Goal: Navigation & Orientation: Find specific page/section

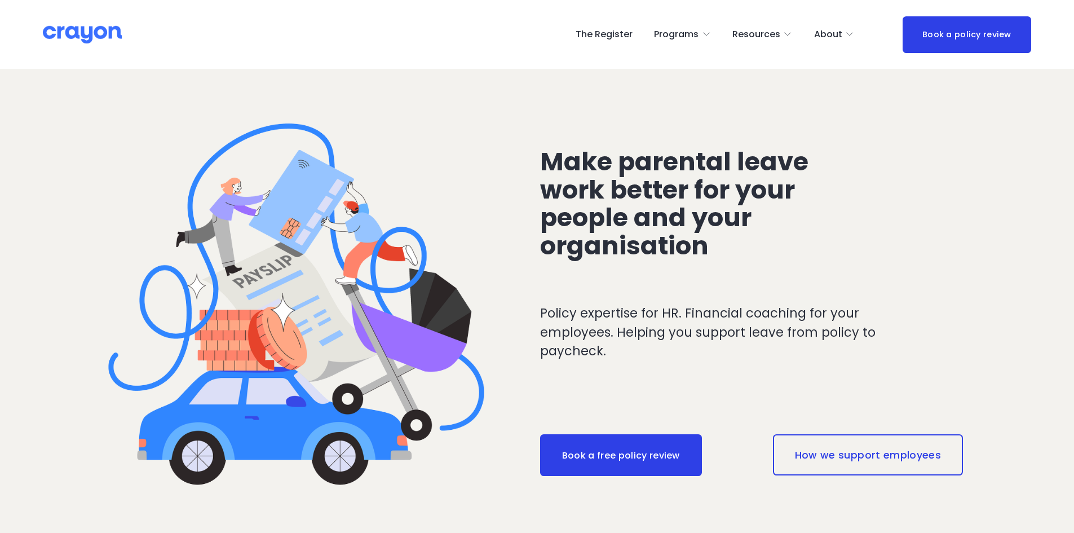
click at [637, 37] on nav "The Register Programs Pulse: Annual Financial Health Check Nest: Baby Prep Rest…" at bounding box center [715, 34] width 279 height 18
click at [627, 34] on link "The Register" at bounding box center [604, 34] width 57 height 18
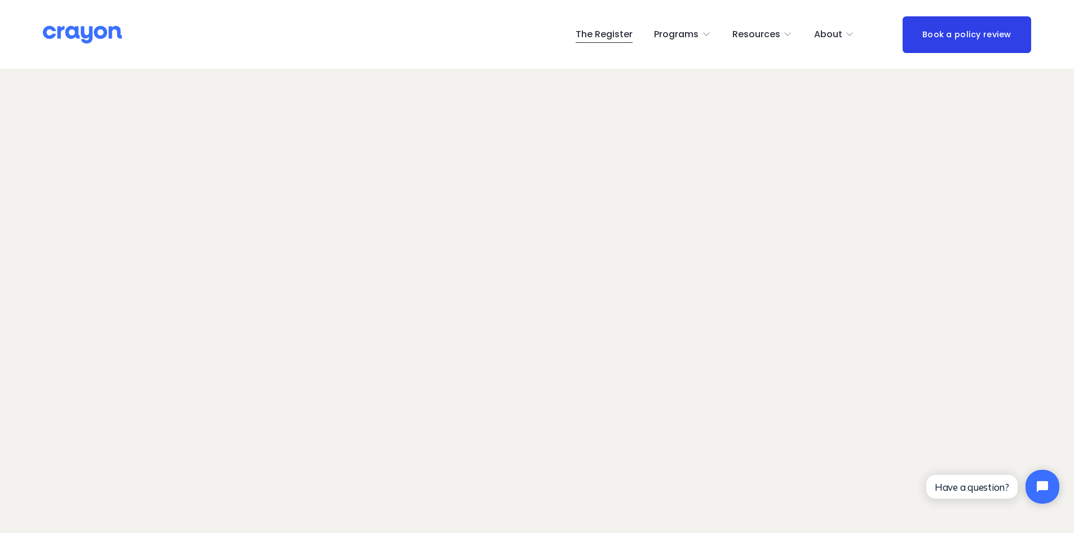
scroll to position [72, 0]
click at [0, 0] on div "Parent Hub" at bounding box center [0, 0] width 0 height 0
click at [0, 0] on span "Parent Hub" at bounding box center [0, 0] width 0 height 0
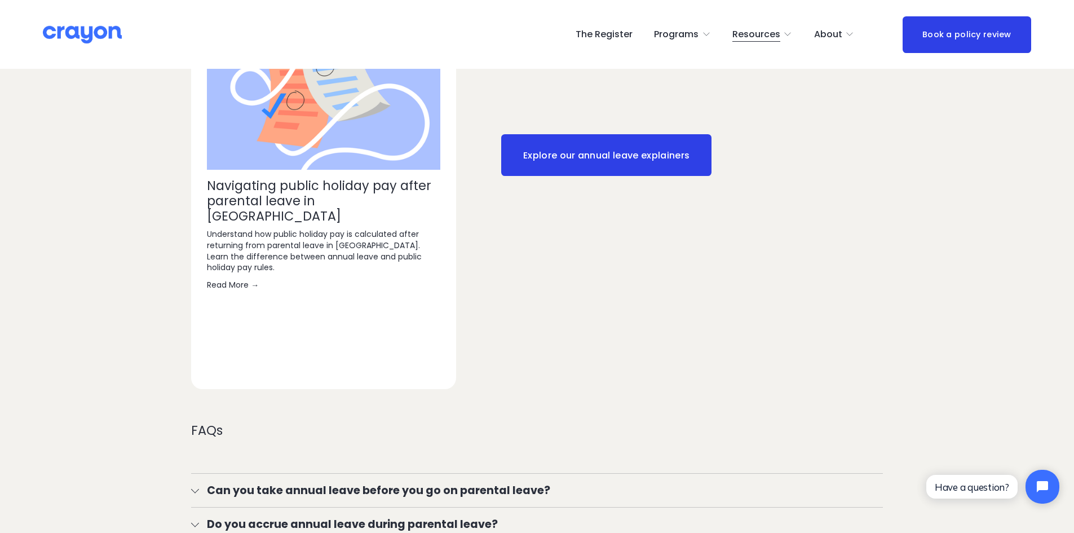
scroll to position [2030, 0]
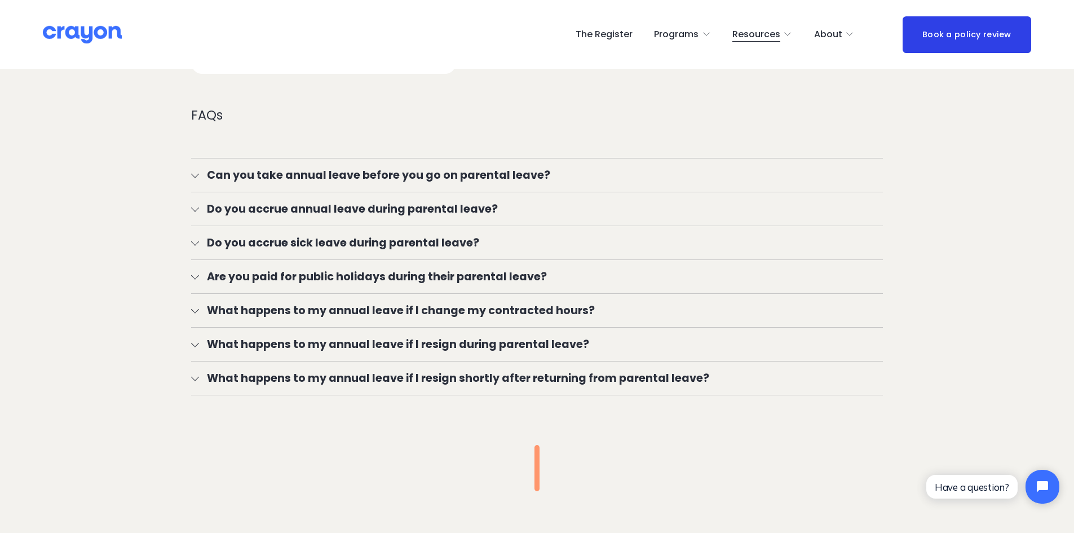
click at [612, 33] on link "The Register" at bounding box center [604, 34] width 57 height 18
